Goal: Information Seeking & Learning: Learn about a topic

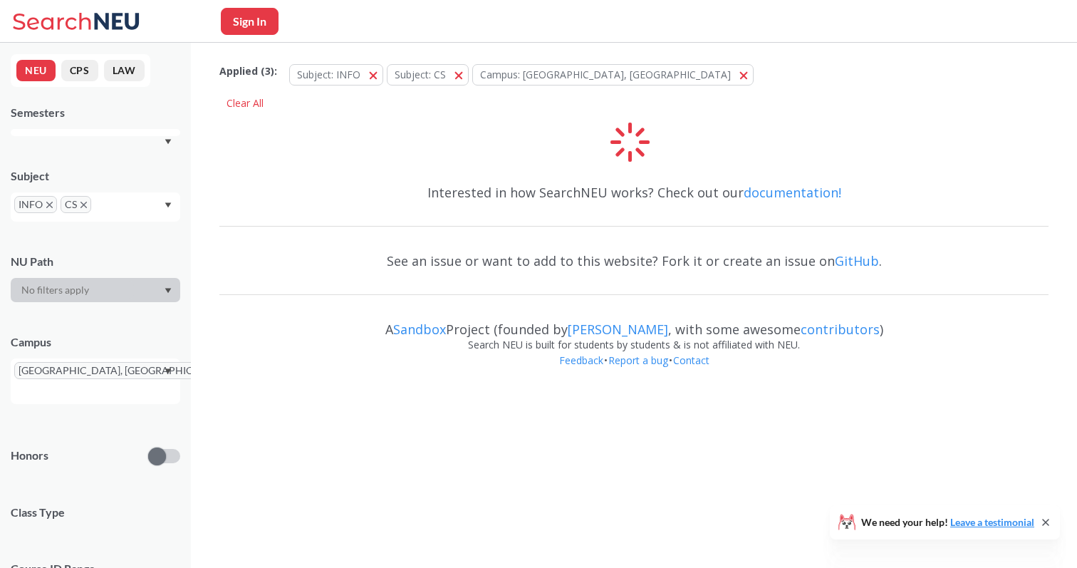
click at [161, 164] on div "Subject INFO CS" at bounding box center [96, 188] width 170 height 68
click at [172, 135] on div at bounding box center [96, 132] width 170 height 7
click at [171, 138] on div "NEU CPS LAW Semesters Subject INFO CS NU Path Campus Oakland, CA Honors Class T…" at bounding box center [95, 305] width 191 height 525
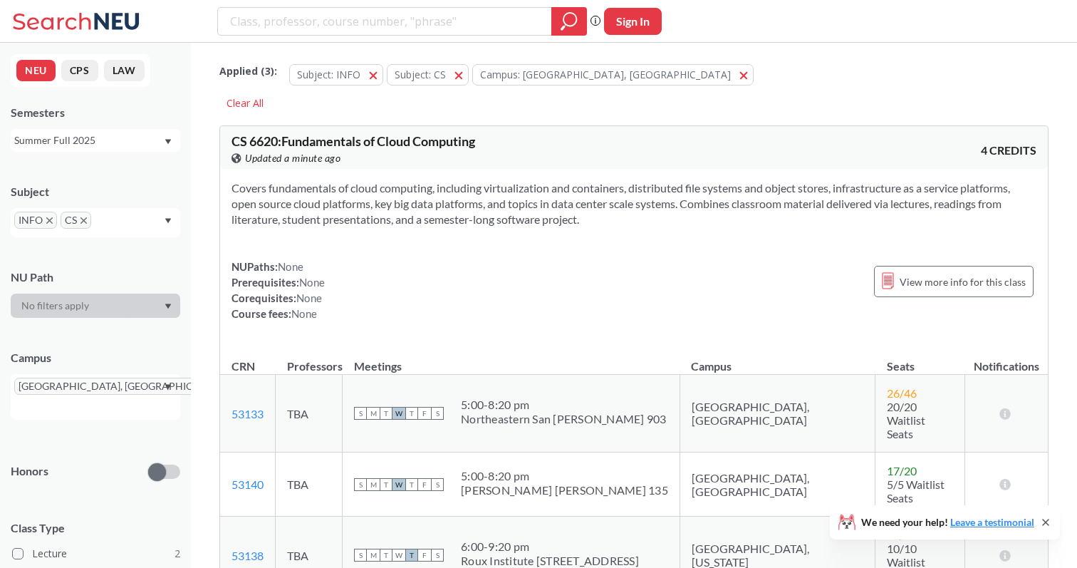
click at [590, 154] on div "View this course on Banner. Updated a minute ago" at bounding box center [433, 158] width 403 height 16
click at [119, 141] on div "Summer Full 2025" at bounding box center [88, 141] width 149 height 16
click at [90, 174] on div "Fall 2025" at bounding box center [99, 172] width 161 height 16
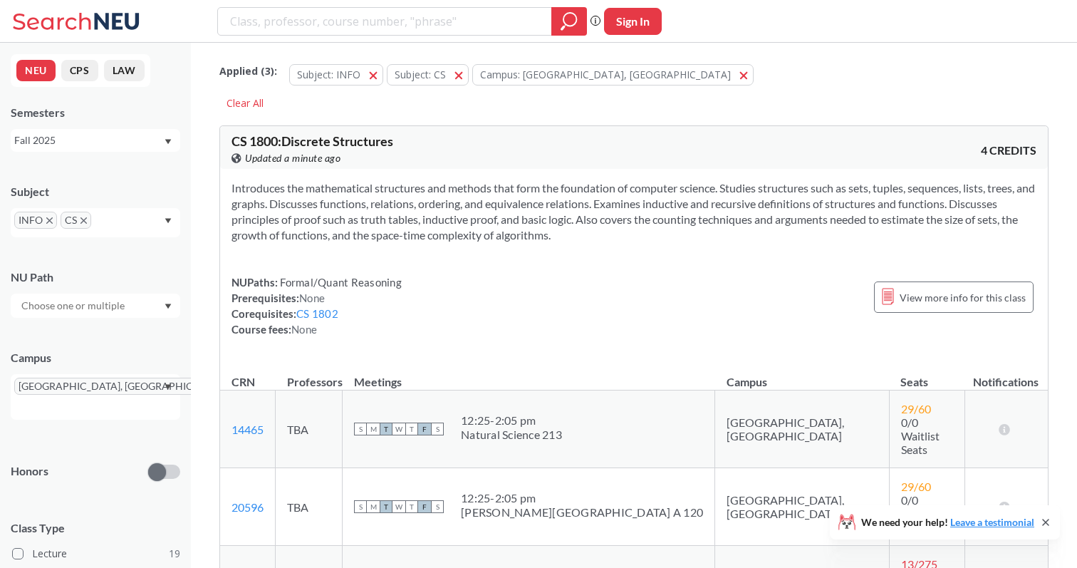
click at [85, 221] on icon "X to remove pill" at bounding box center [84, 220] width 6 height 6
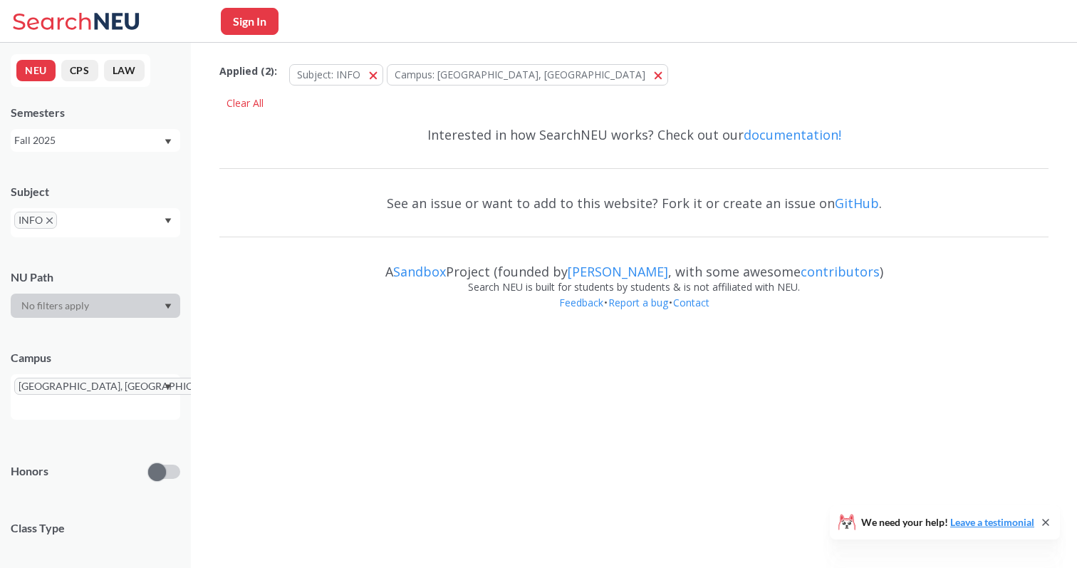
click at [89, 222] on input "text" at bounding box center [82, 225] width 42 height 17
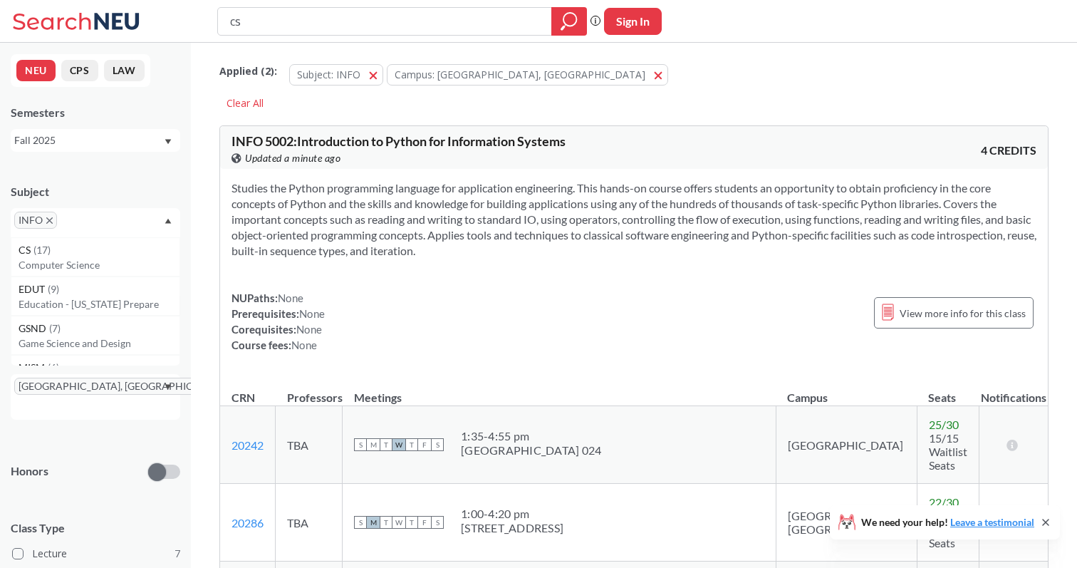
type input "cs"
click at [95, 223] on input "text" at bounding box center [82, 225] width 42 height 17
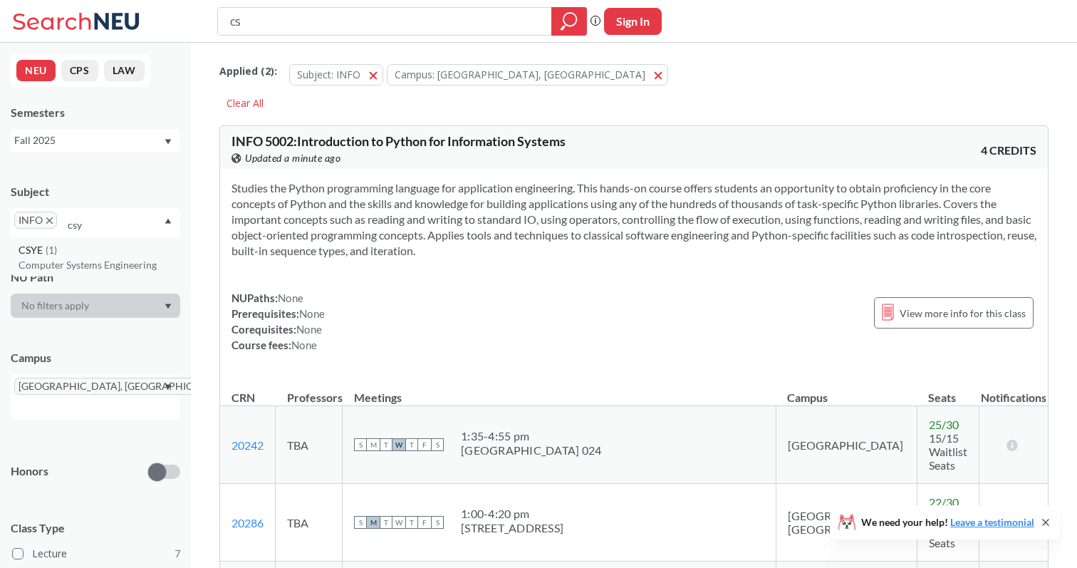
type input "csy"
click at [69, 254] on div "CSYE ( 1 )" at bounding box center [99, 250] width 161 height 16
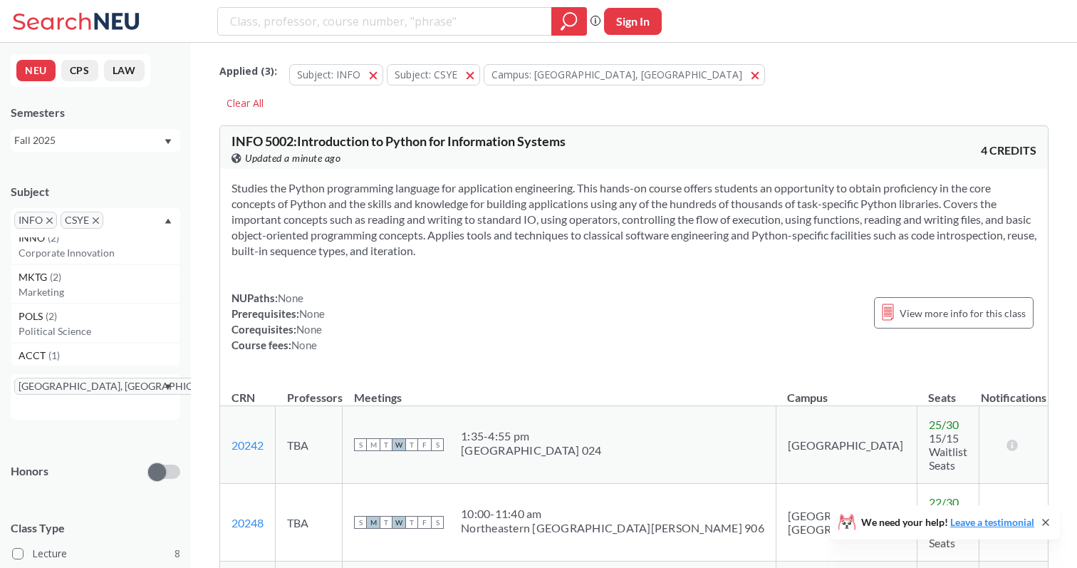
scroll to position [1005, 0]
click at [126, 217] on input "text" at bounding box center [128, 225] width 42 height 17
type input "d"
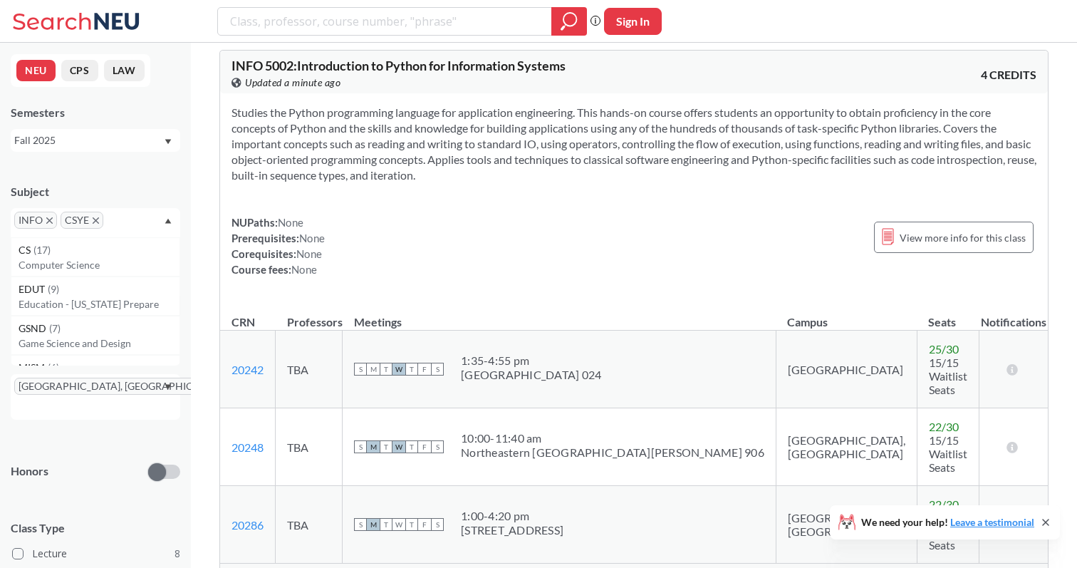
click at [126, 177] on div "Subject INFO CSYE CS ( 17 ) Computer Science EDUT ( 9 ) Education - [US_STATE] …" at bounding box center [96, 204] width 170 height 68
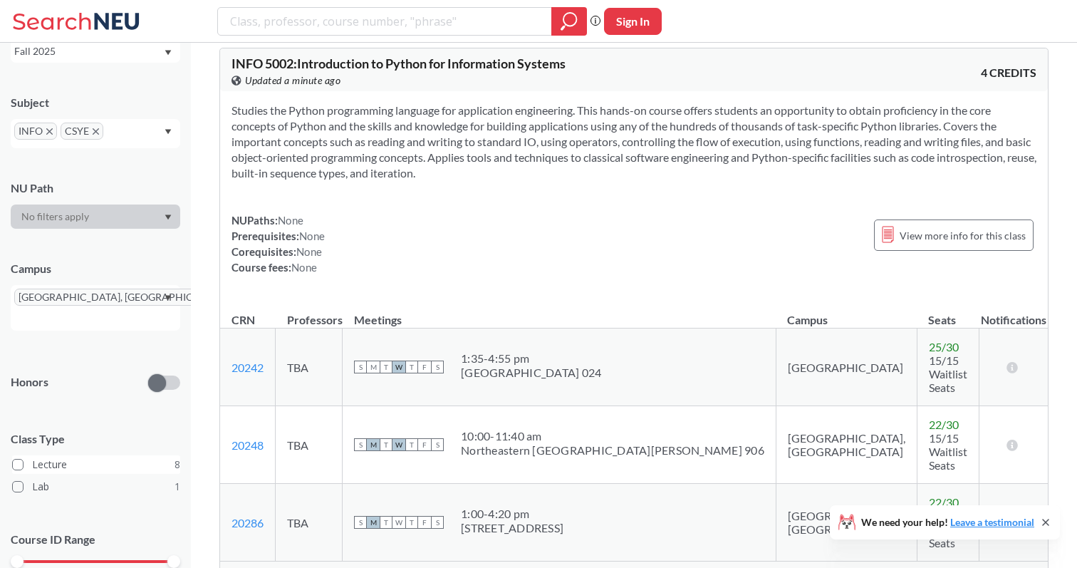
scroll to position [87, 0]
click at [118, 131] on input "text" at bounding box center [128, 138] width 42 height 17
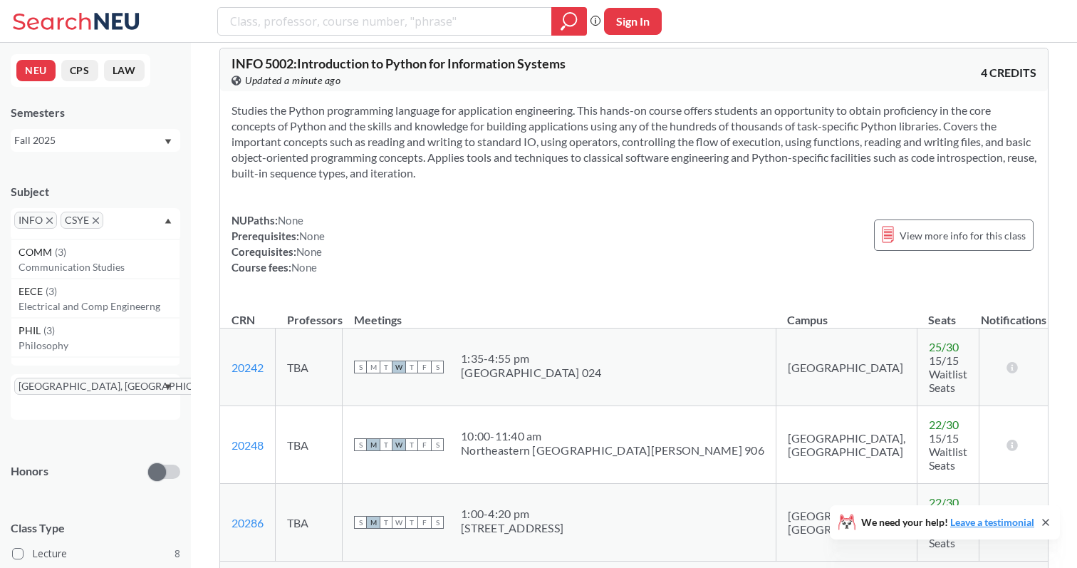
scroll to position [0, 0]
click at [151, 198] on div "Subject" at bounding box center [96, 192] width 170 height 16
click at [230, 386] on icon "X to remove pill" at bounding box center [233, 386] width 6 height 6
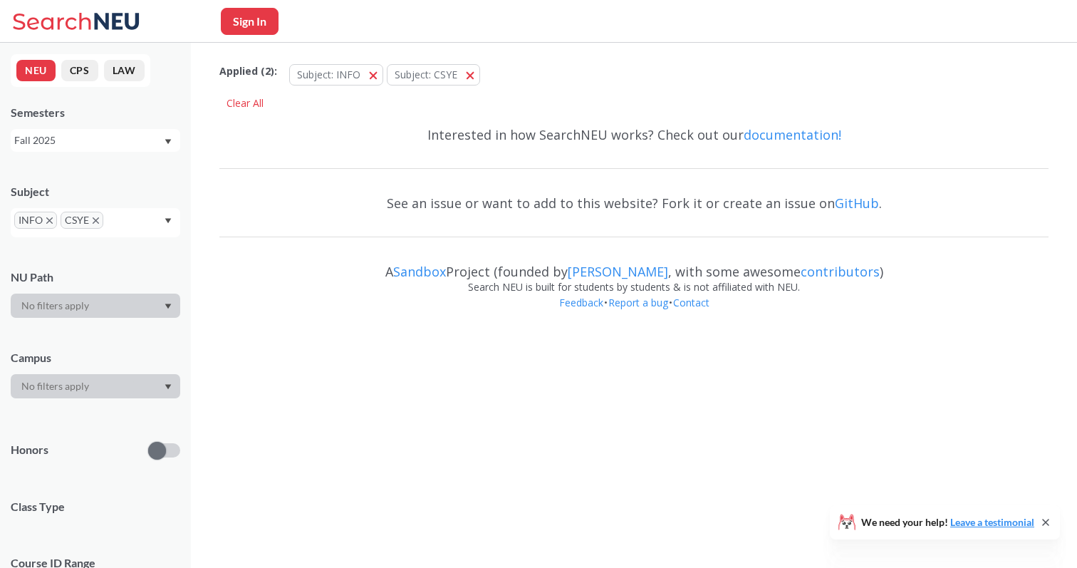
click at [87, 387] on div at bounding box center [96, 386] width 170 height 24
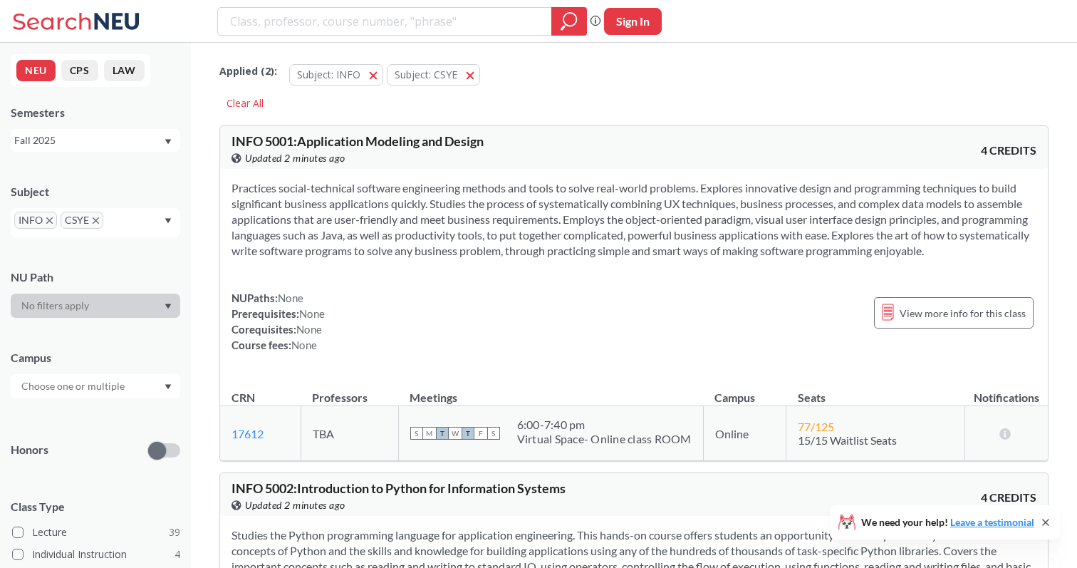
click at [147, 384] on div at bounding box center [96, 386] width 170 height 24
click at [83, 462] on div "Online ( 24 )" at bounding box center [99, 458] width 161 height 16
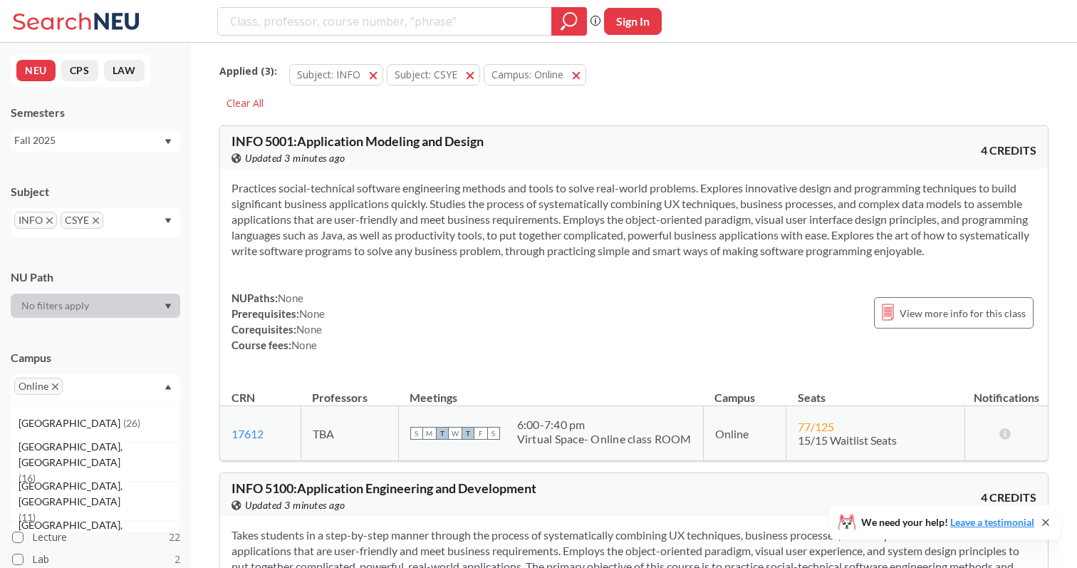
click at [133, 217] on input "text" at bounding box center [128, 225] width 42 height 17
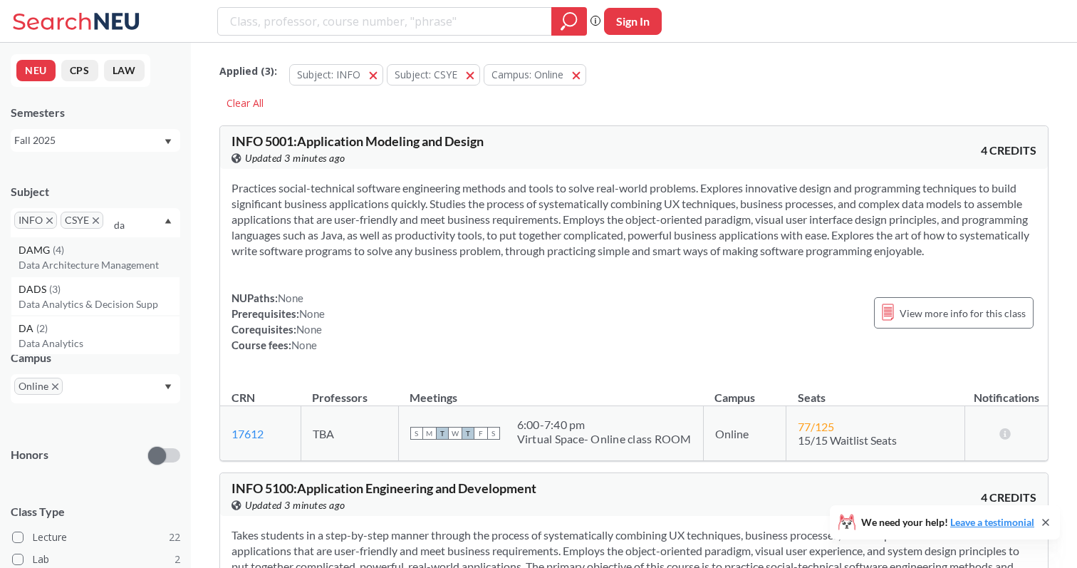
type input "da"
click at [89, 256] on div "DAMG ( 4 )" at bounding box center [99, 250] width 161 height 16
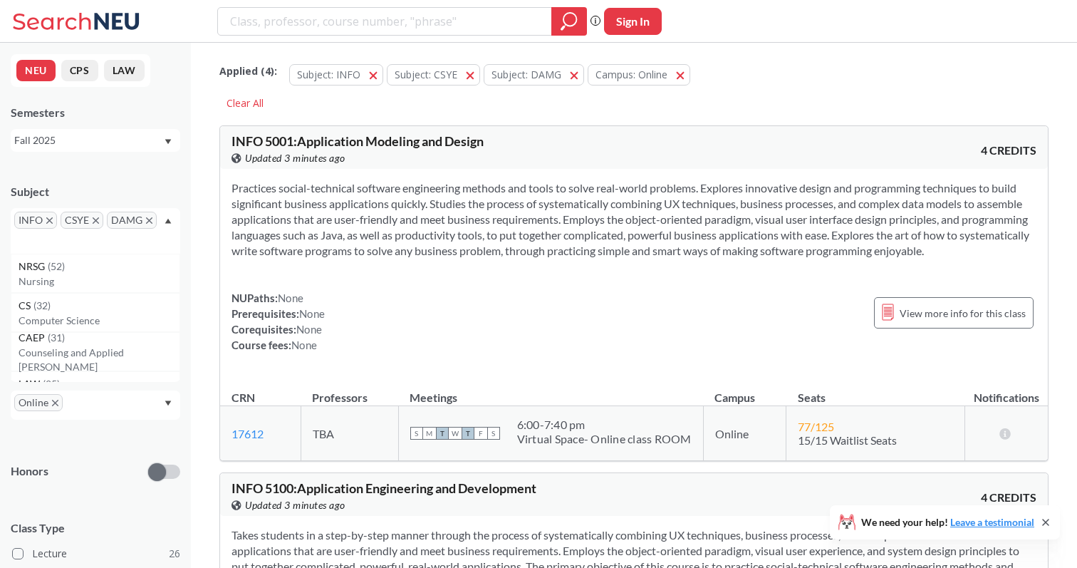
click at [122, 239] on div "INFO CSYE DAMG" at bounding box center [96, 231] width 170 height 46
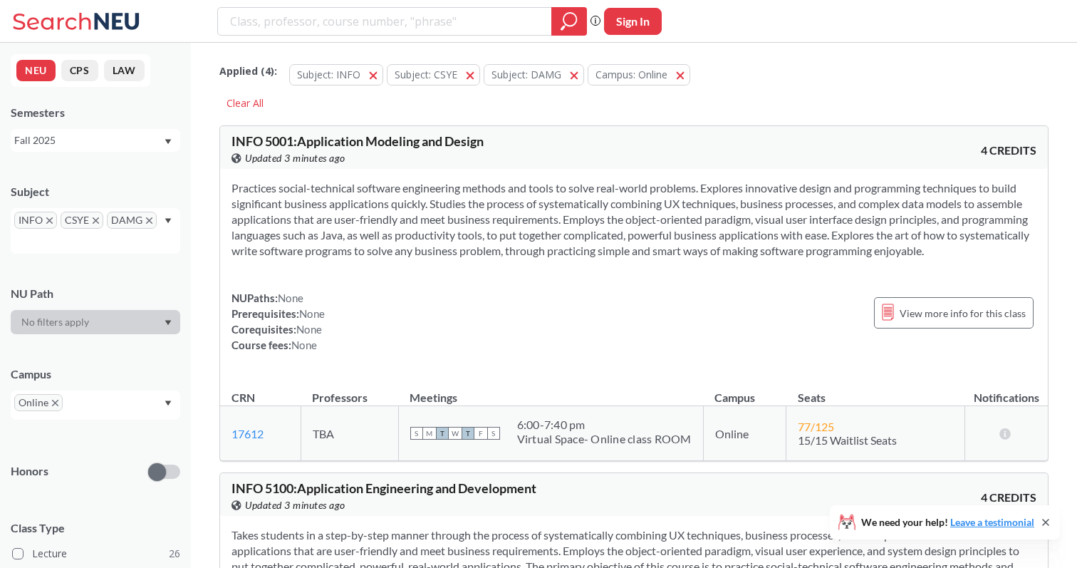
click at [90, 243] on div "INFO CSYE DAMG" at bounding box center [96, 231] width 170 height 46
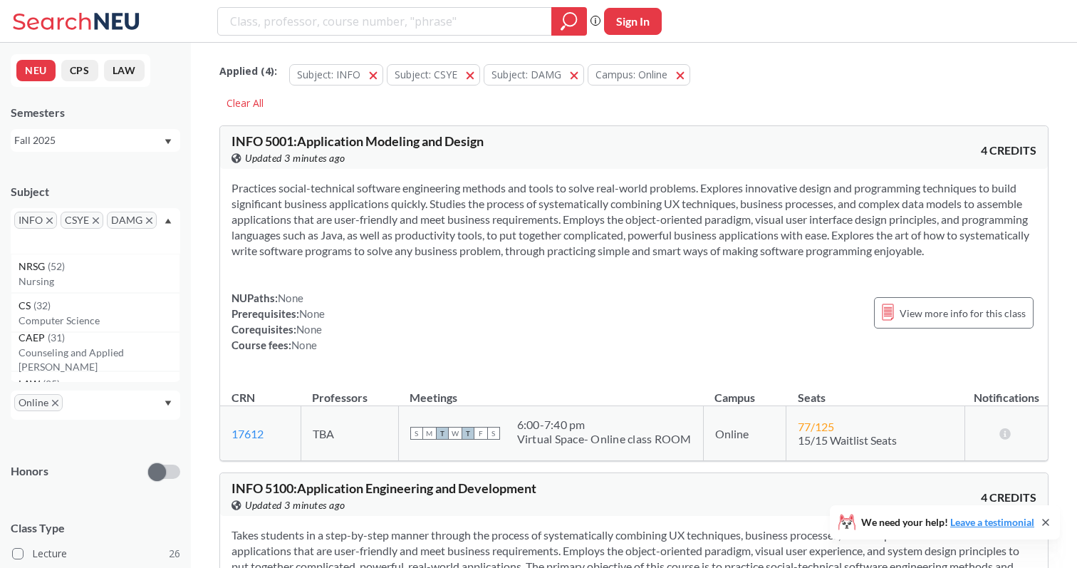
click at [80, 243] on div "INFO CSYE DAMG" at bounding box center [96, 231] width 170 height 46
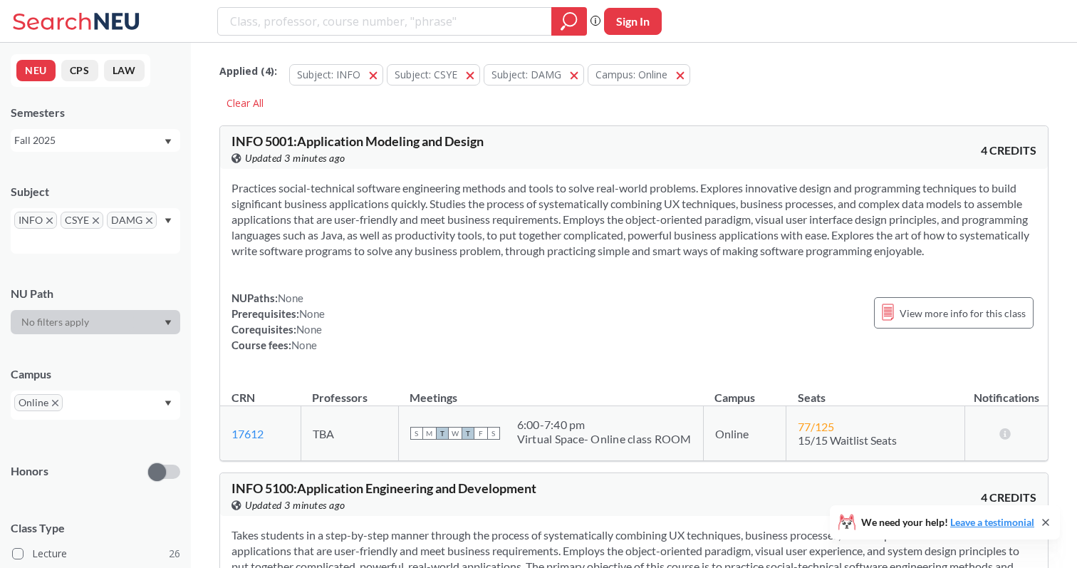
click at [80, 243] on div "INFO CSYE DAMG" at bounding box center [96, 231] width 170 height 46
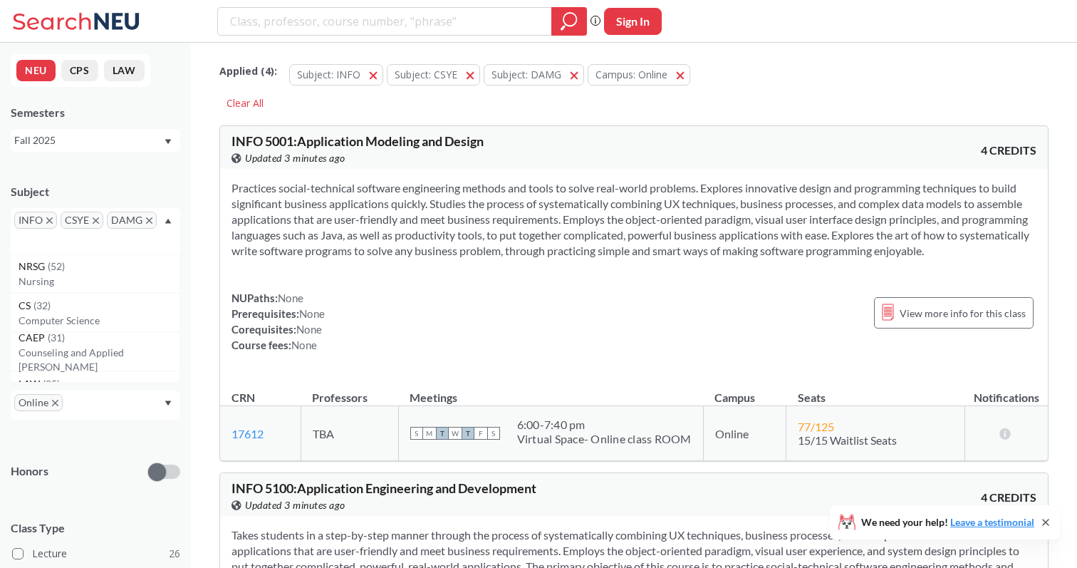
click at [166, 234] on div "INFO CSYE DAMG" at bounding box center [96, 231] width 170 height 46
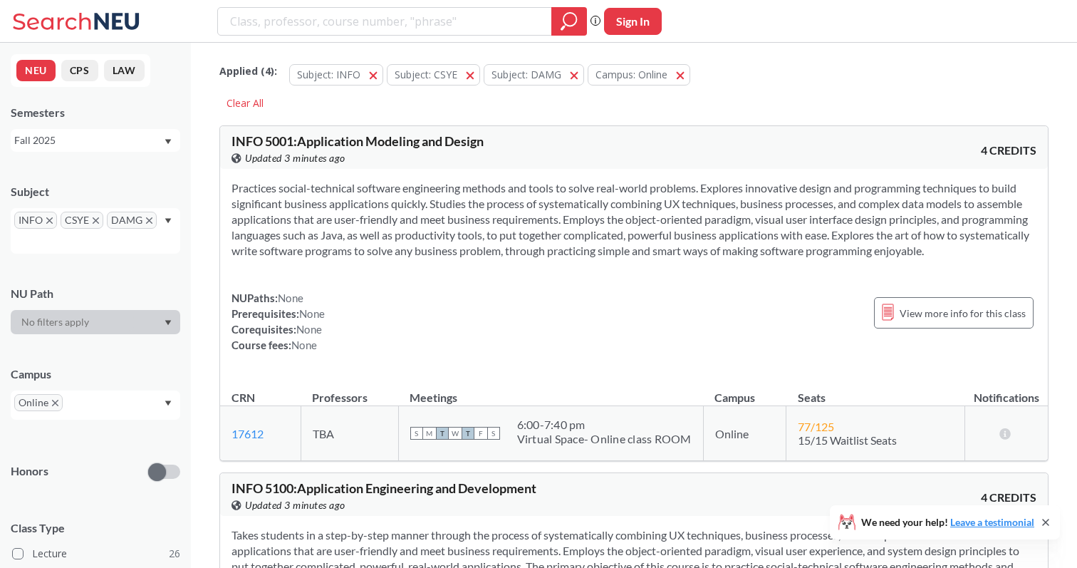
click at [160, 234] on div "INFO CSYE DAMG" at bounding box center [96, 231] width 170 height 46
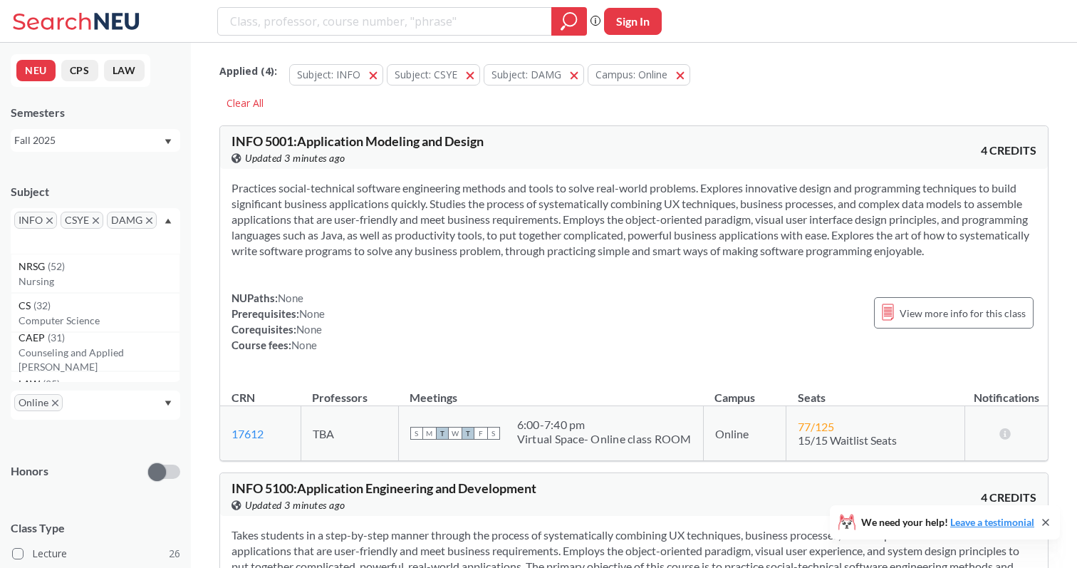
click at [99, 239] on div "INFO CSYE DAMG" at bounding box center [96, 231] width 170 height 46
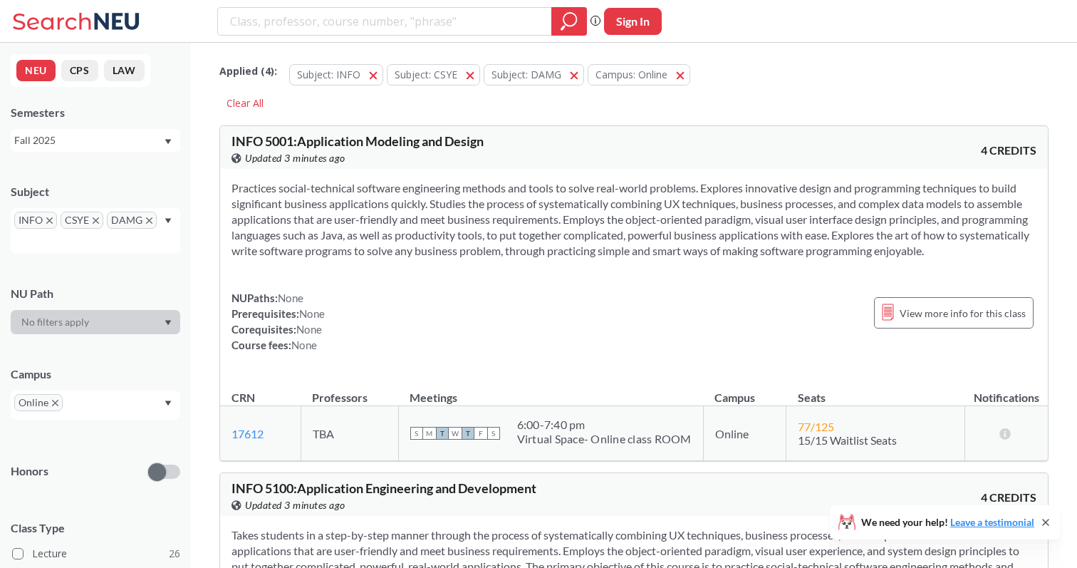
click at [86, 244] on div "INFO CSYE DAMG" at bounding box center [96, 231] width 170 height 46
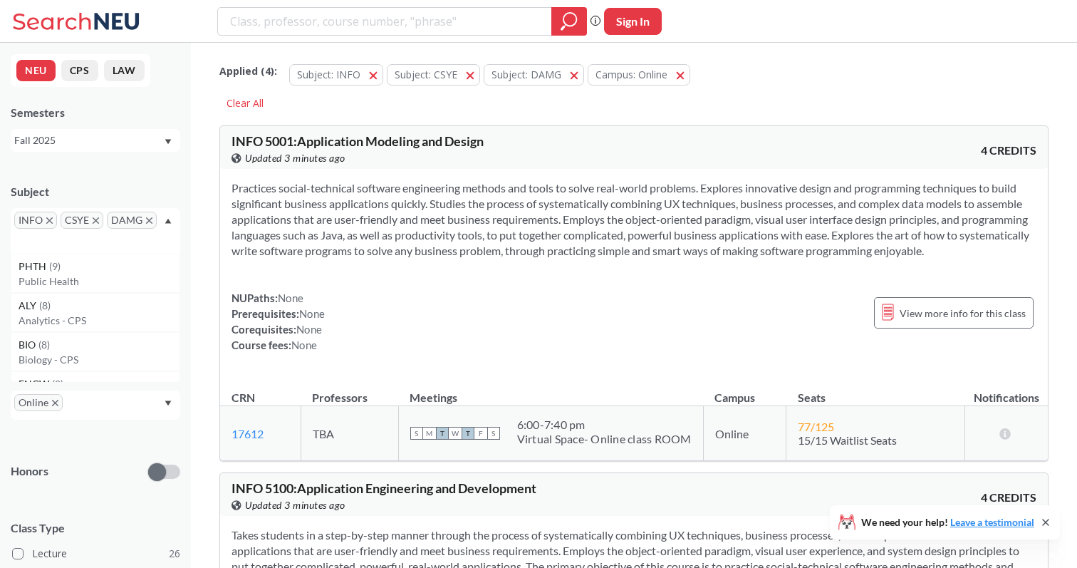
scroll to position [828, 0]
click at [49, 245] on input "text" at bounding box center [35, 241] width 42 height 17
type input "d"
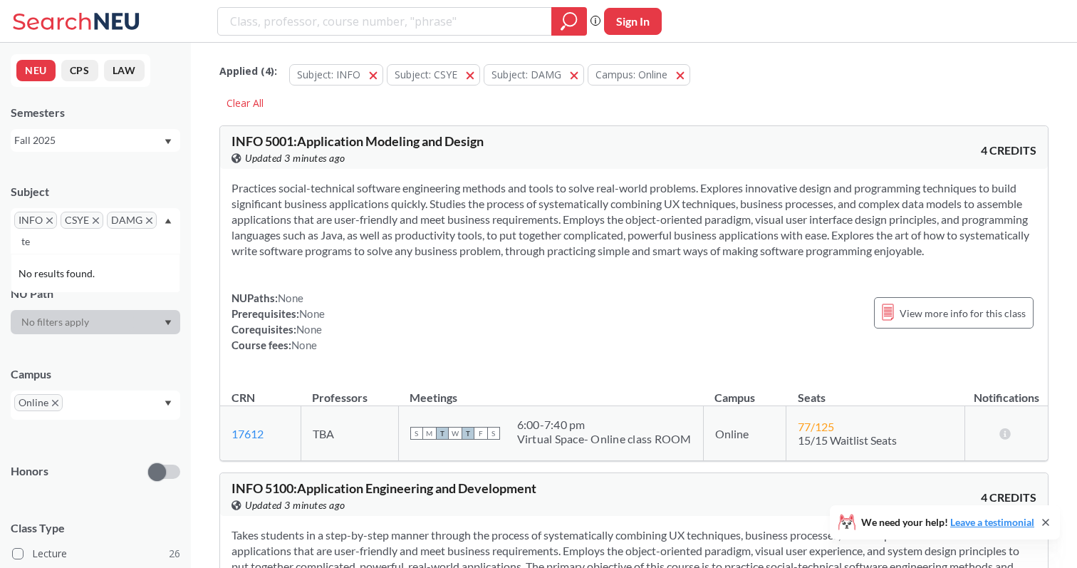
scroll to position [0, 0]
type input "t"
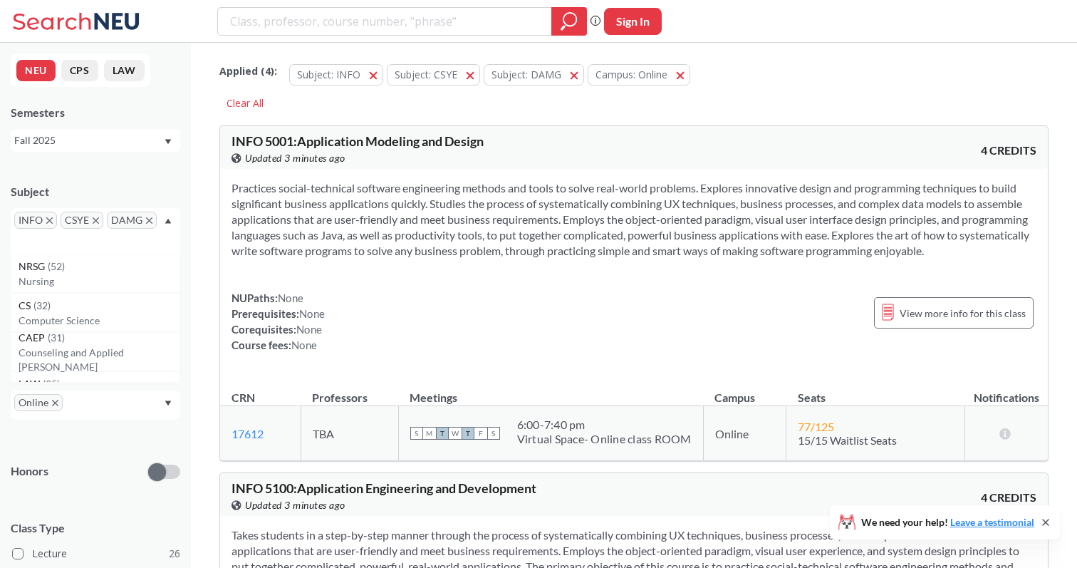
click at [132, 170] on div "Subject INFO CSYE DAMG NRSG ( 52 ) Nursing CS ( 32 ) Computer Science CAEP ( 31…" at bounding box center [96, 212] width 170 height 84
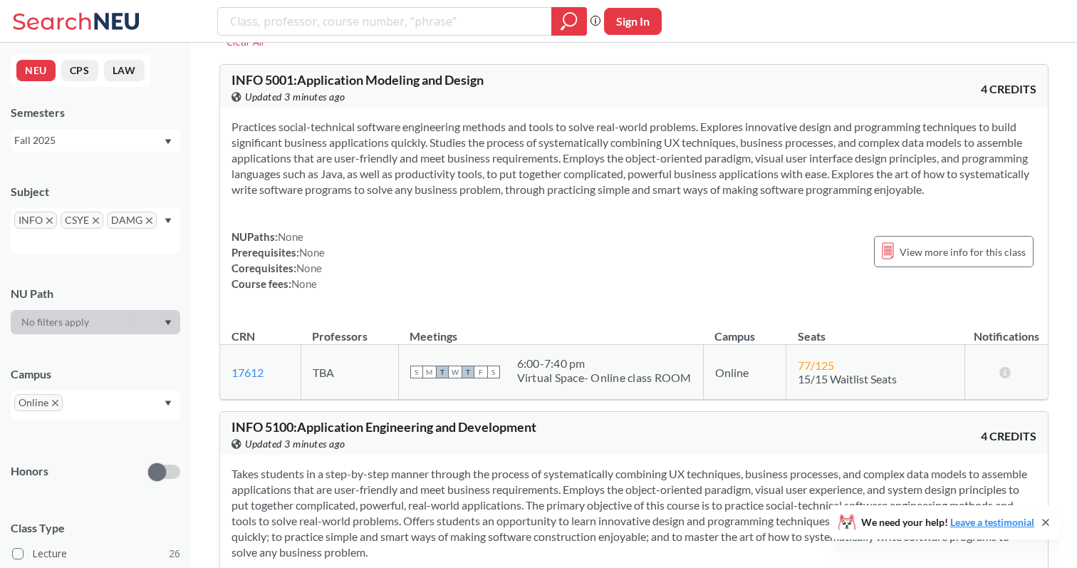
scroll to position [78, 0]
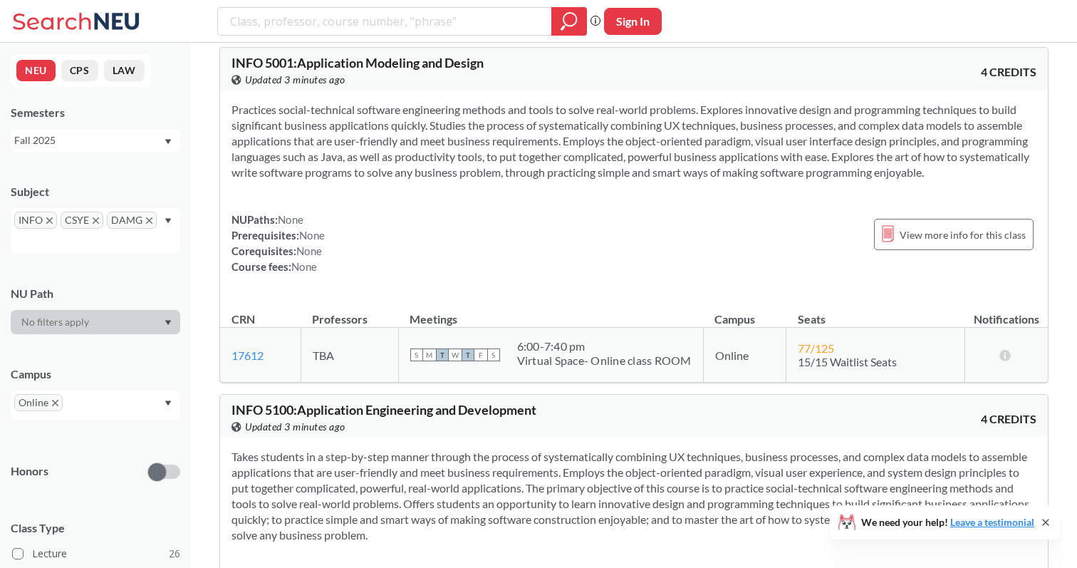
click at [143, 407] on div "Online" at bounding box center [96, 404] width 170 height 29
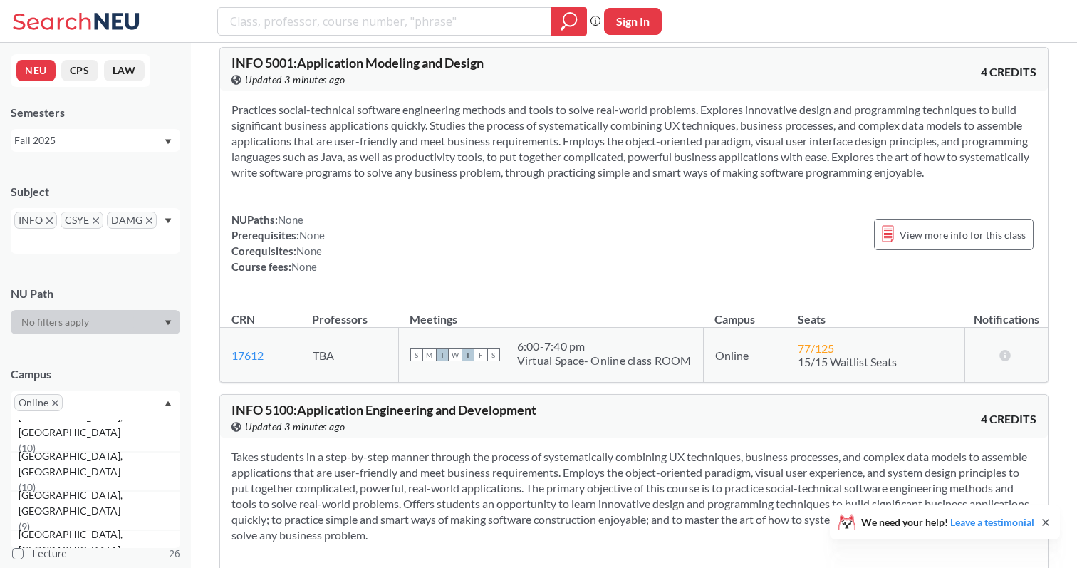
scroll to position [175, 0]
click at [71, 499] on span "[GEOGRAPHIC_DATA], [GEOGRAPHIC_DATA]" at bounding box center [99, 492] width 161 height 31
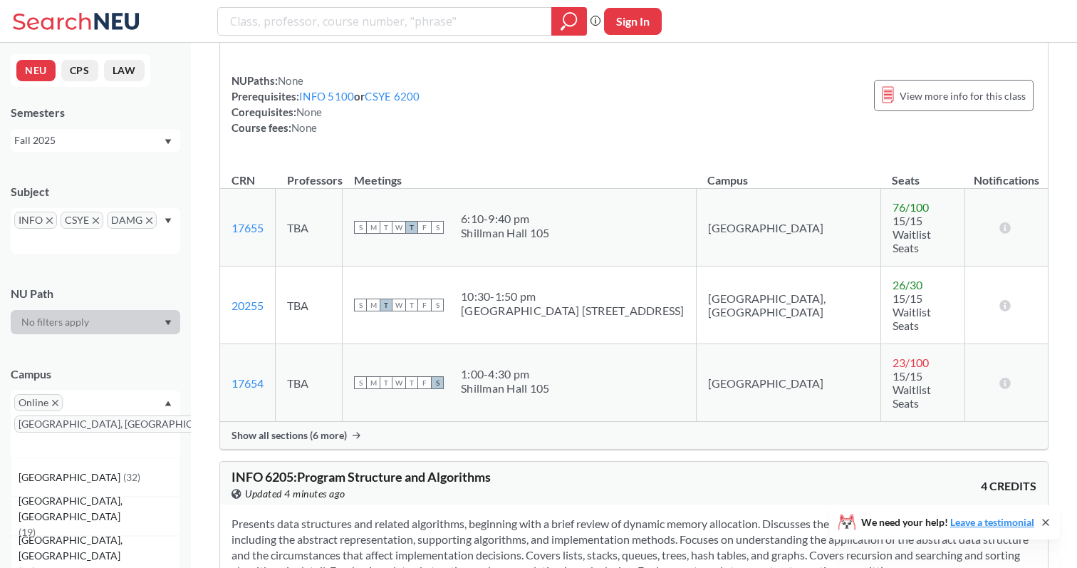
scroll to position [3154, 0]
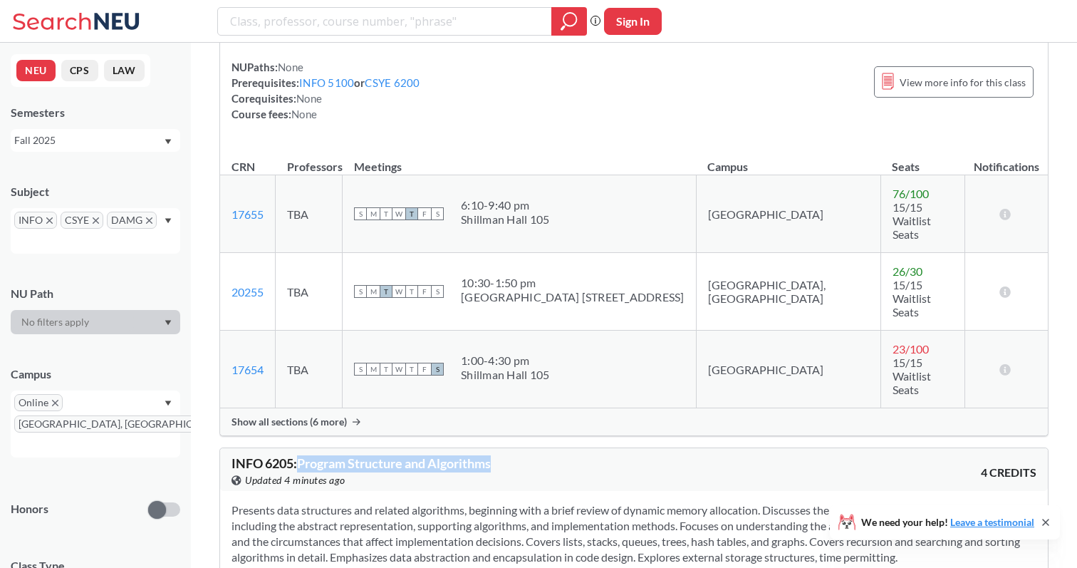
drag, startPoint x: 302, startPoint y: 215, endPoint x: 507, endPoint y: 218, distance: 205.2
click at [507, 457] on div "INFO 6205 : Program Structure and Algorithms View this course on Banner. Update…" at bounding box center [433, 472] width 403 height 31
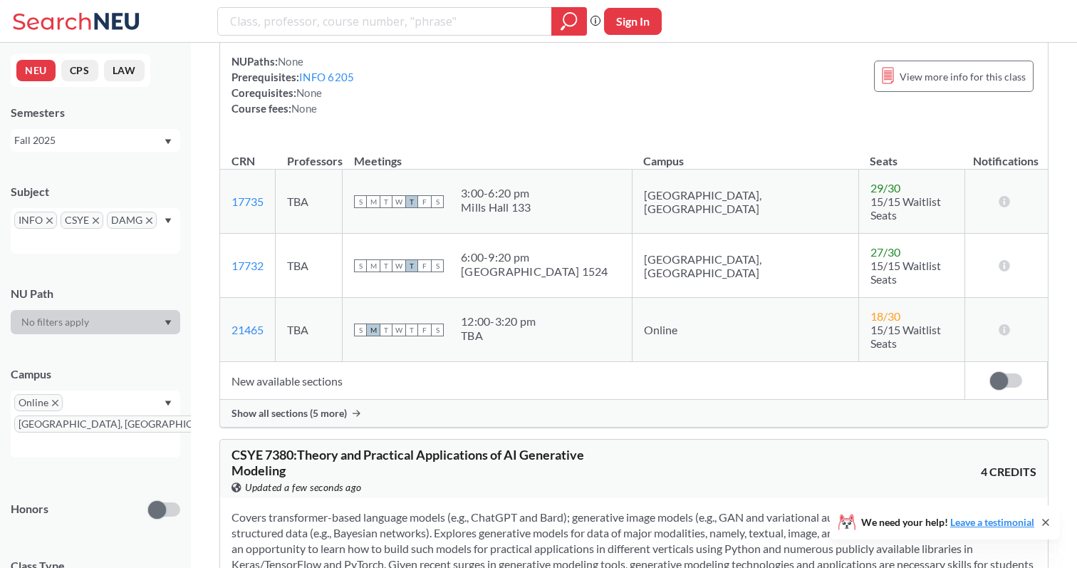
scroll to position [11838, 0]
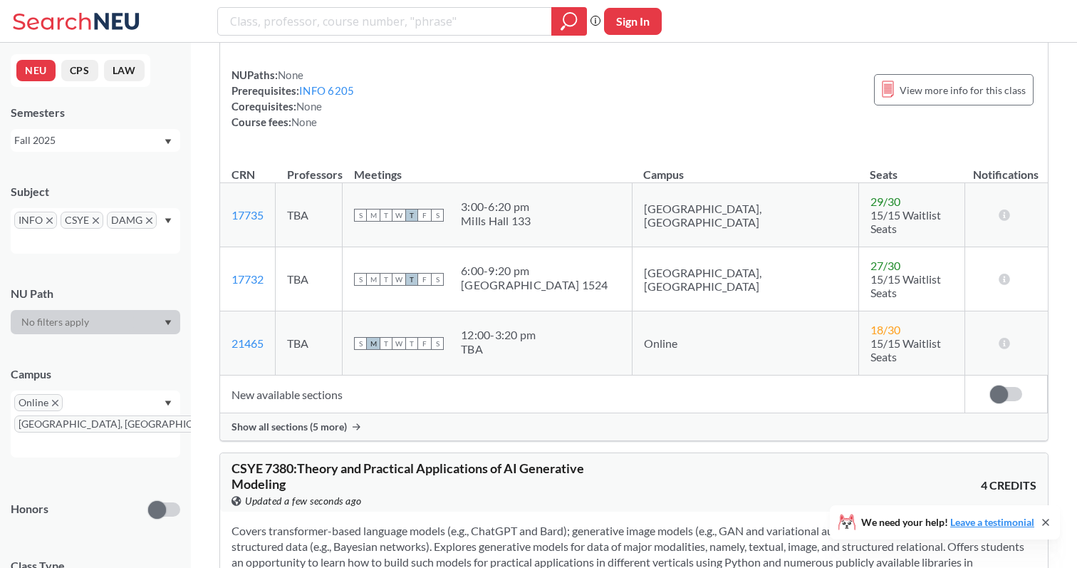
click at [56, 400] on icon "X to remove pill" at bounding box center [55, 403] width 6 height 6
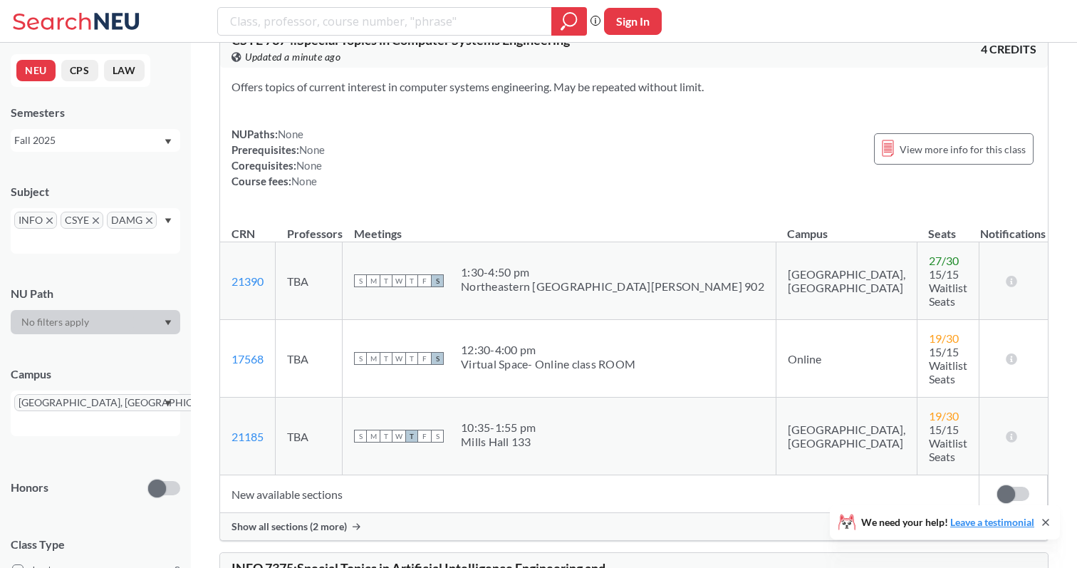
scroll to position [3781, 0]
drag, startPoint x: 394, startPoint y: 192, endPoint x: 624, endPoint y: 190, distance: 230.1
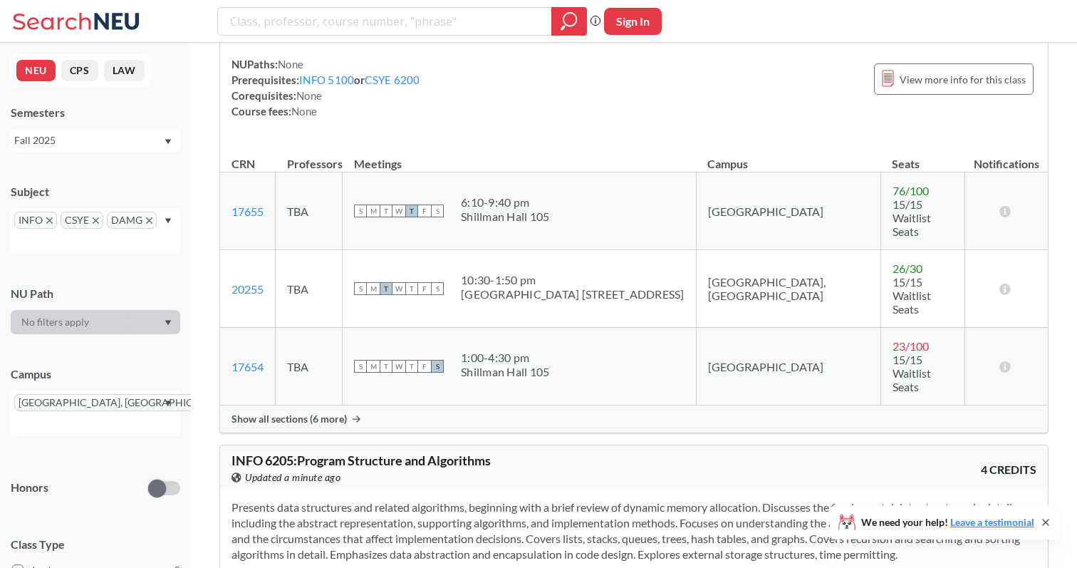
scroll to position [2300, 0]
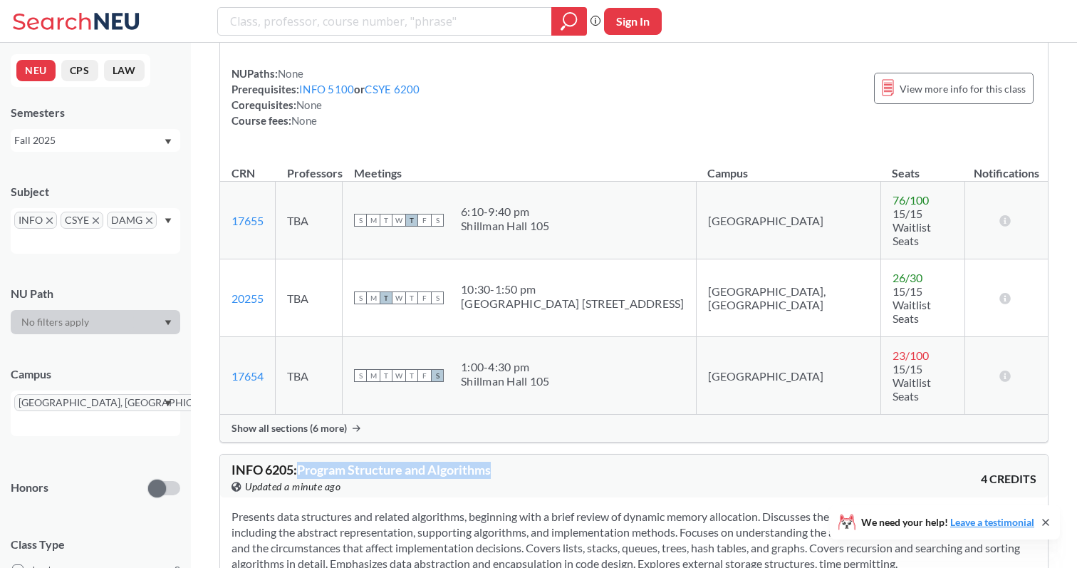
drag, startPoint x: 304, startPoint y: 247, endPoint x: 510, endPoint y: 249, distance: 206.6
click at [510, 463] on div "INFO 6205 : Program Structure and Algorithms View this course on Banner. Update…" at bounding box center [433, 478] width 403 height 31
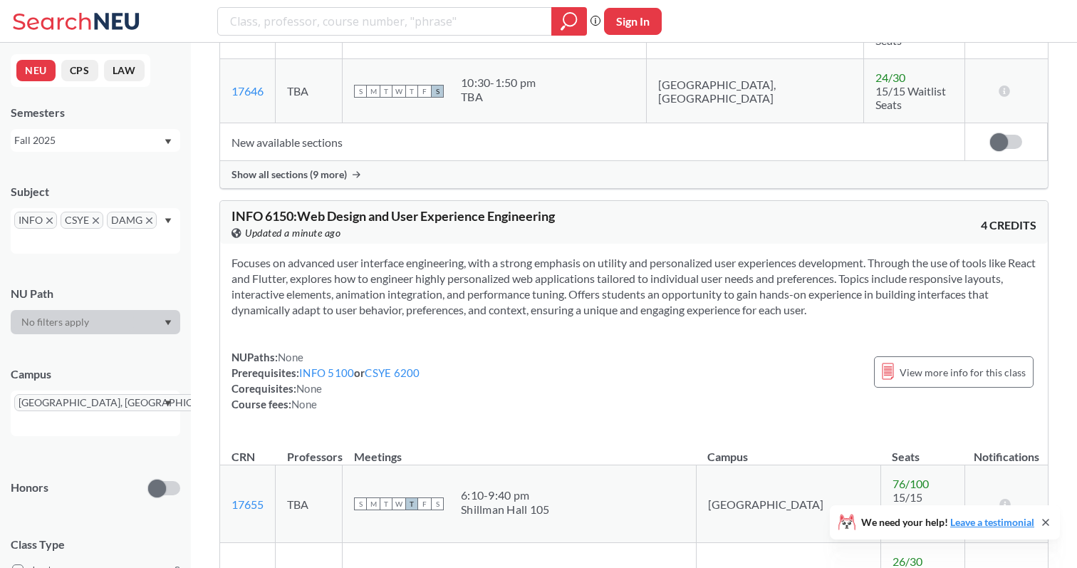
scroll to position [2013, 0]
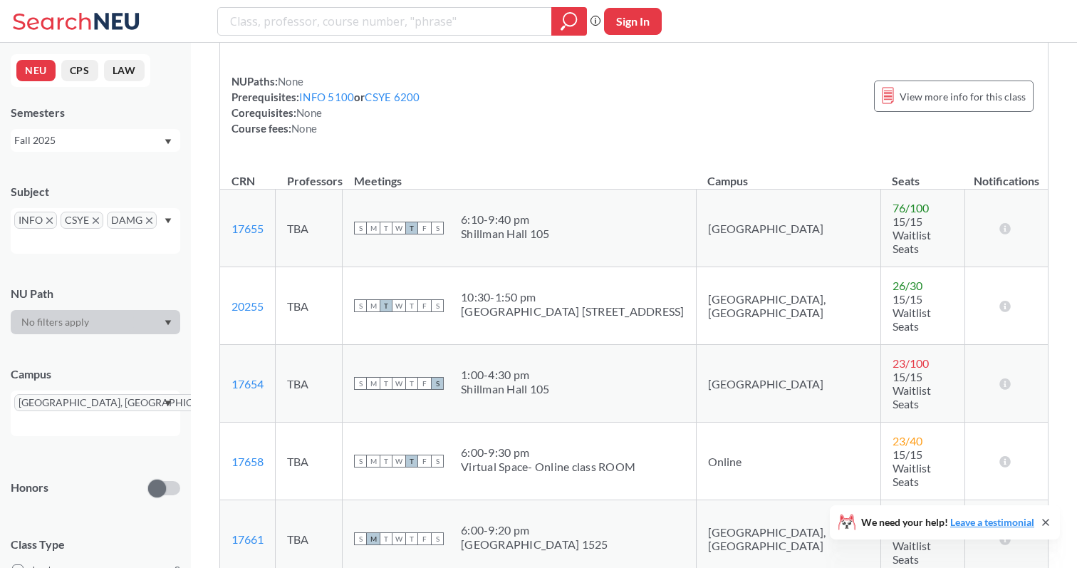
scroll to position [2293, 0]
drag, startPoint x: 692, startPoint y: 229, endPoint x: 769, endPoint y: 228, distance: 77.0
click at [769, 422] on td "Online" at bounding box center [788, 461] width 185 height 78
drag, startPoint x: 482, startPoint y: 386, endPoint x: 566, endPoint y: 385, distance: 83.4
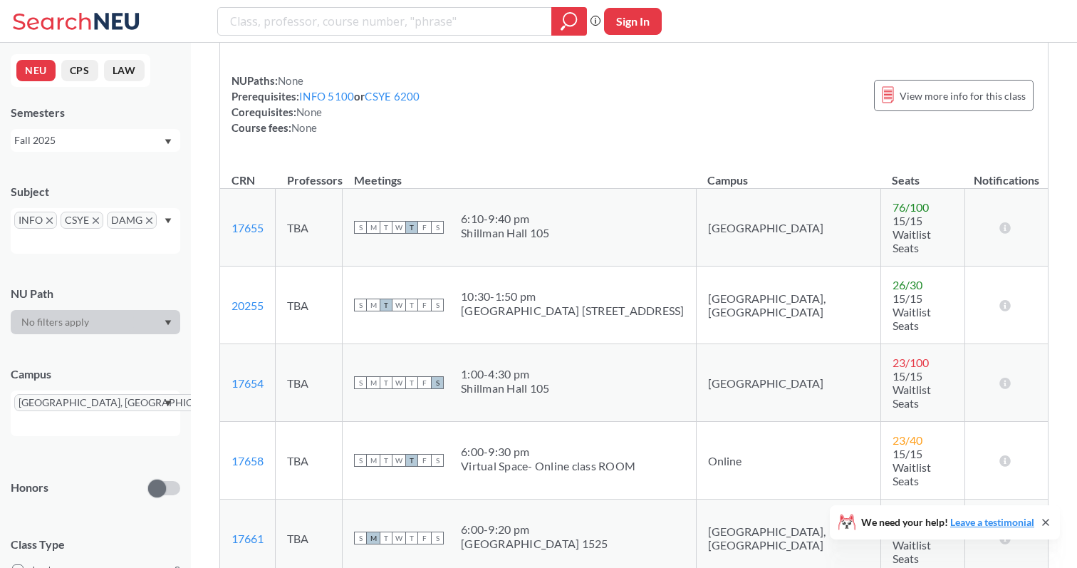
drag, startPoint x: 482, startPoint y: 399, endPoint x: 652, endPoint y: 398, distance: 169.6
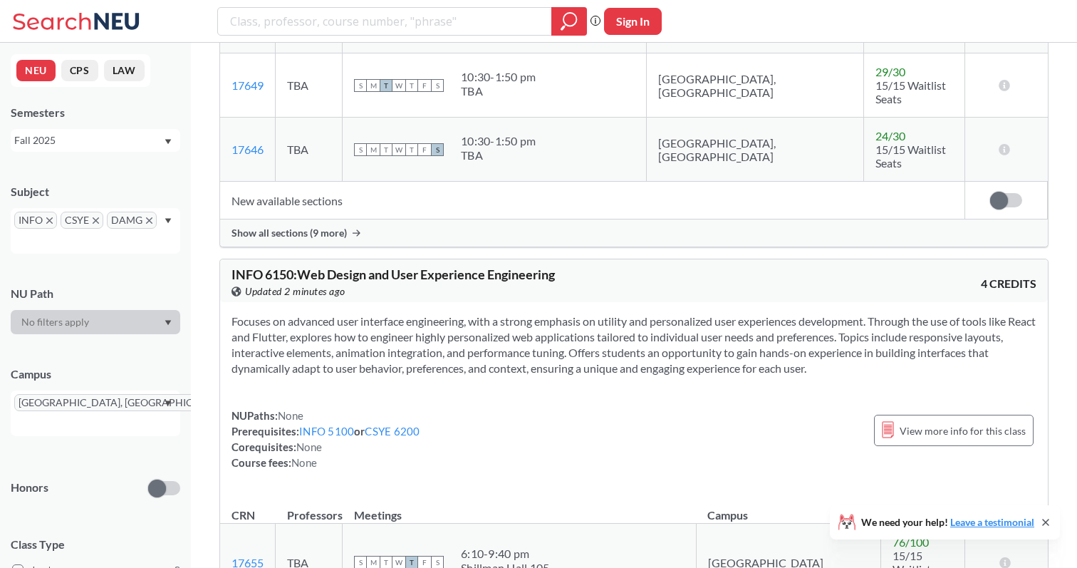
scroll to position [1832, 0]
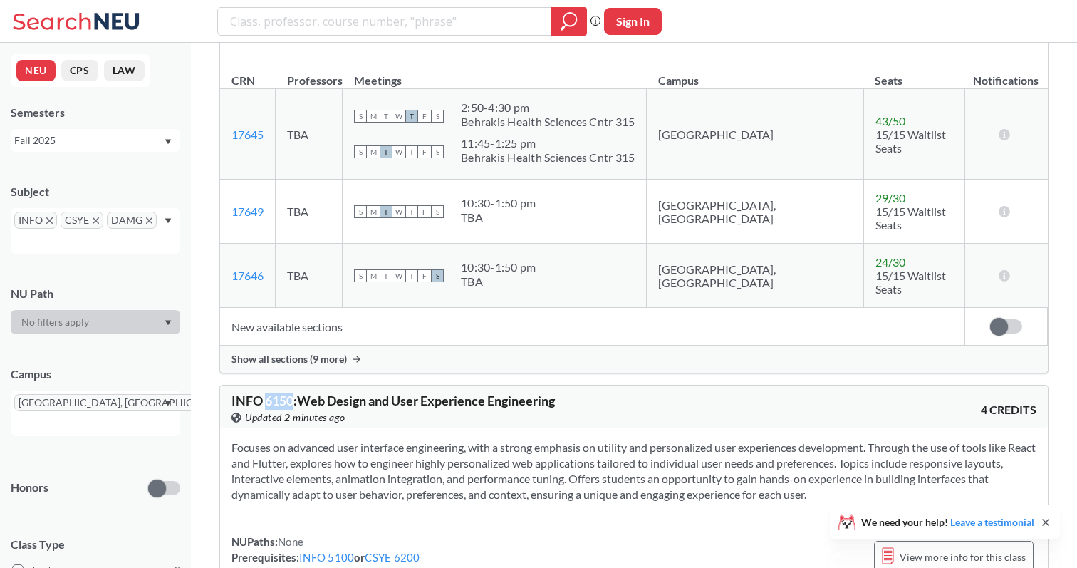
drag, startPoint x: 268, startPoint y: 247, endPoint x: 294, endPoint y: 246, distance: 26.4
click at [294, 393] on span "INFO 6150 : Web Design and User Experience Engineering" at bounding box center [393, 401] width 323 height 16
copy span "6150"
